Goal: Find specific page/section: Find specific page/section

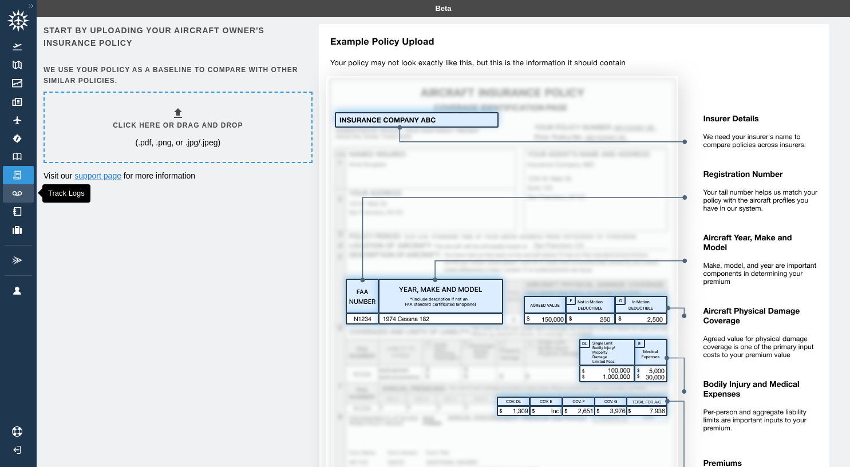
click at [22, 196] on link "Track Logs" at bounding box center [18, 193] width 31 height 18
click at [33, 6] on img at bounding box center [30, 6] width 11 height 10
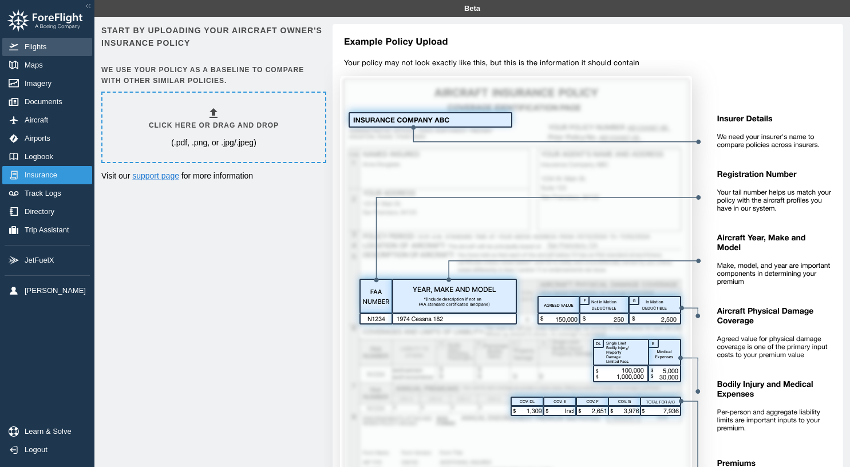
click at [49, 43] on span "Flights" at bounding box center [38, 46] width 26 height 9
